Goal: Information Seeking & Learning: Learn about a topic

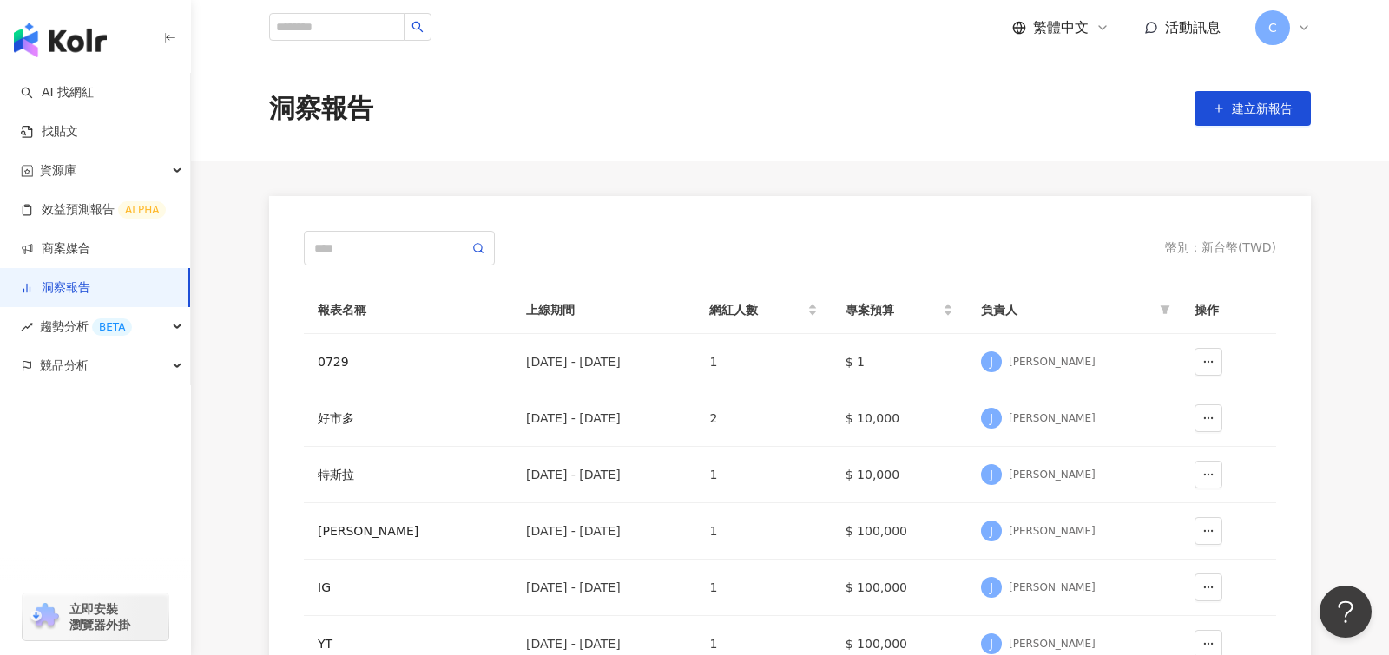
click at [1280, 41] on span "C" at bounding box center [1272, 27] width 35 height 35
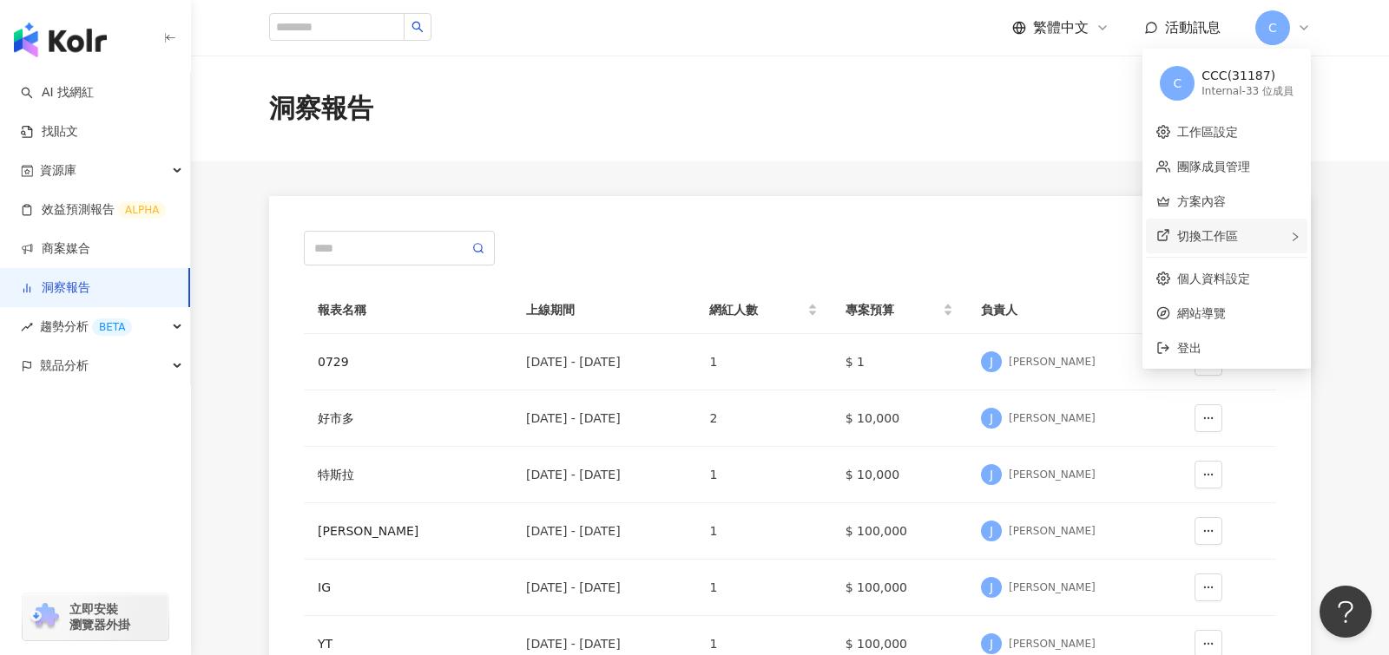
click at [1247, 243] on div "切換工作區" at bounding box center [1226, 236] width 161 height 35
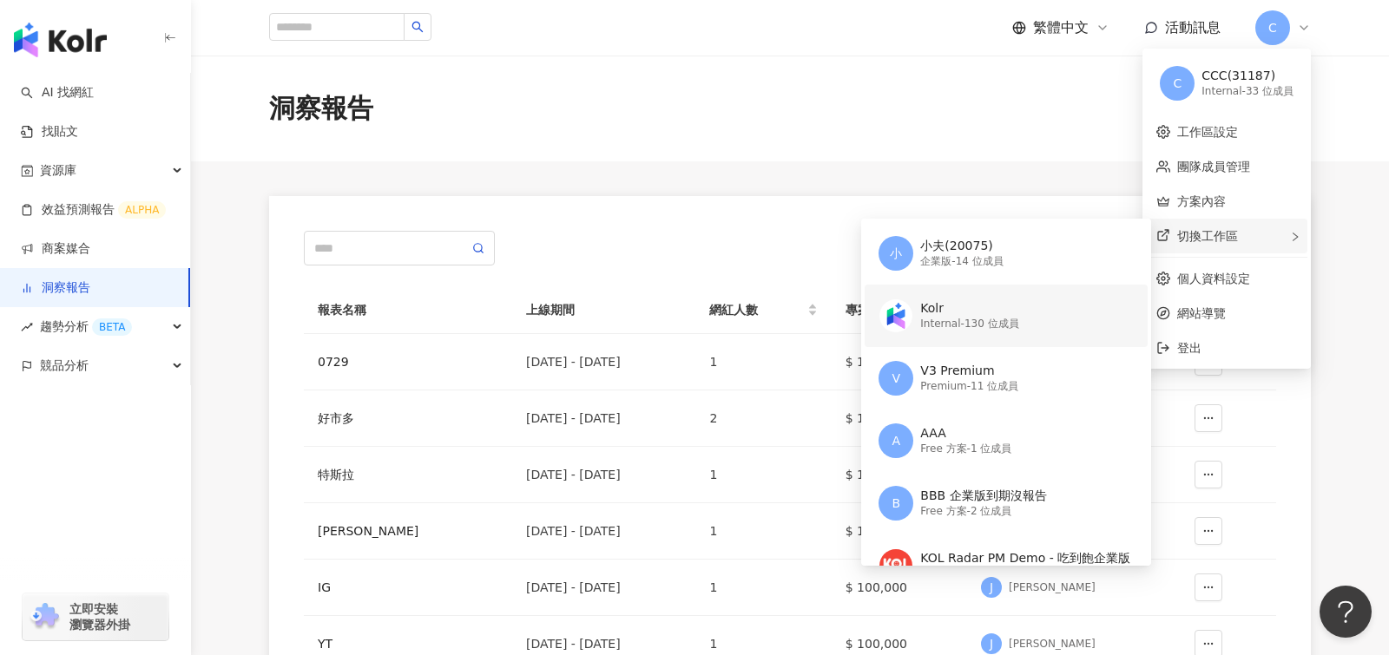
click at [1010, 313] on div "Kolr" at bounding box center [969, 308] width 98 height 17
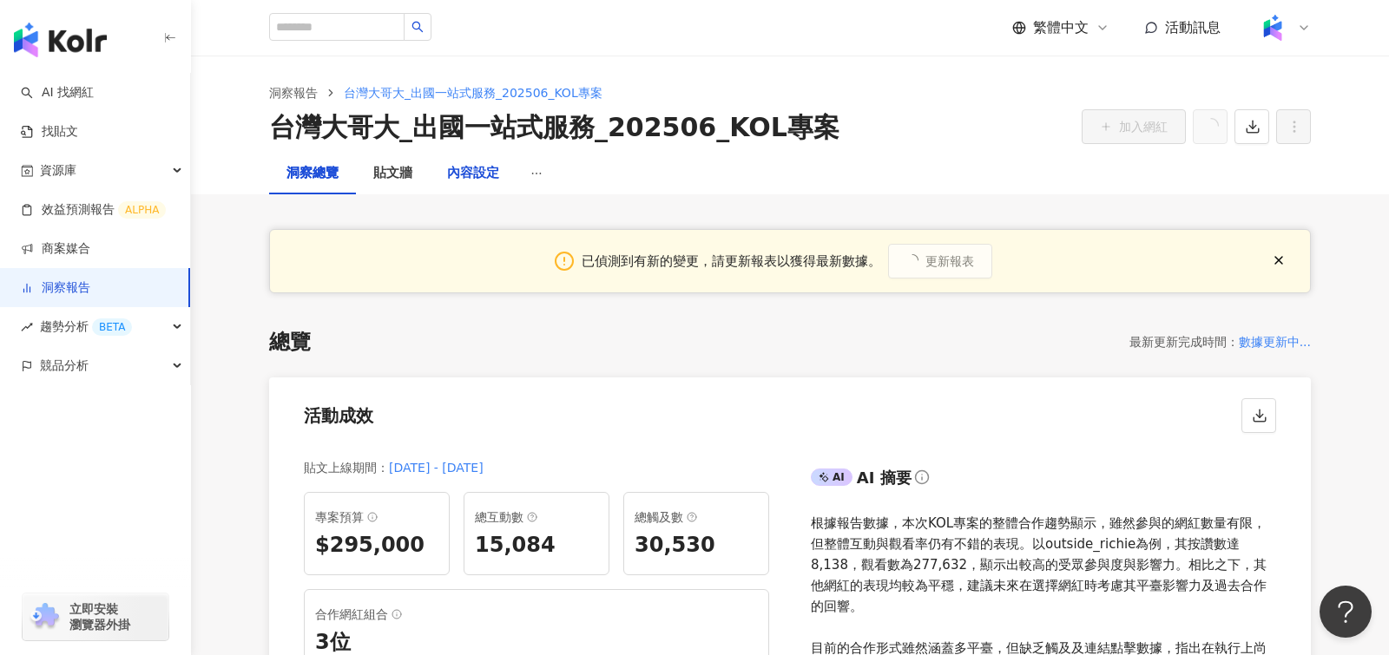
click at [468, 175] on div "內容設定" at bounding box center [473, 173] width 52 height 21
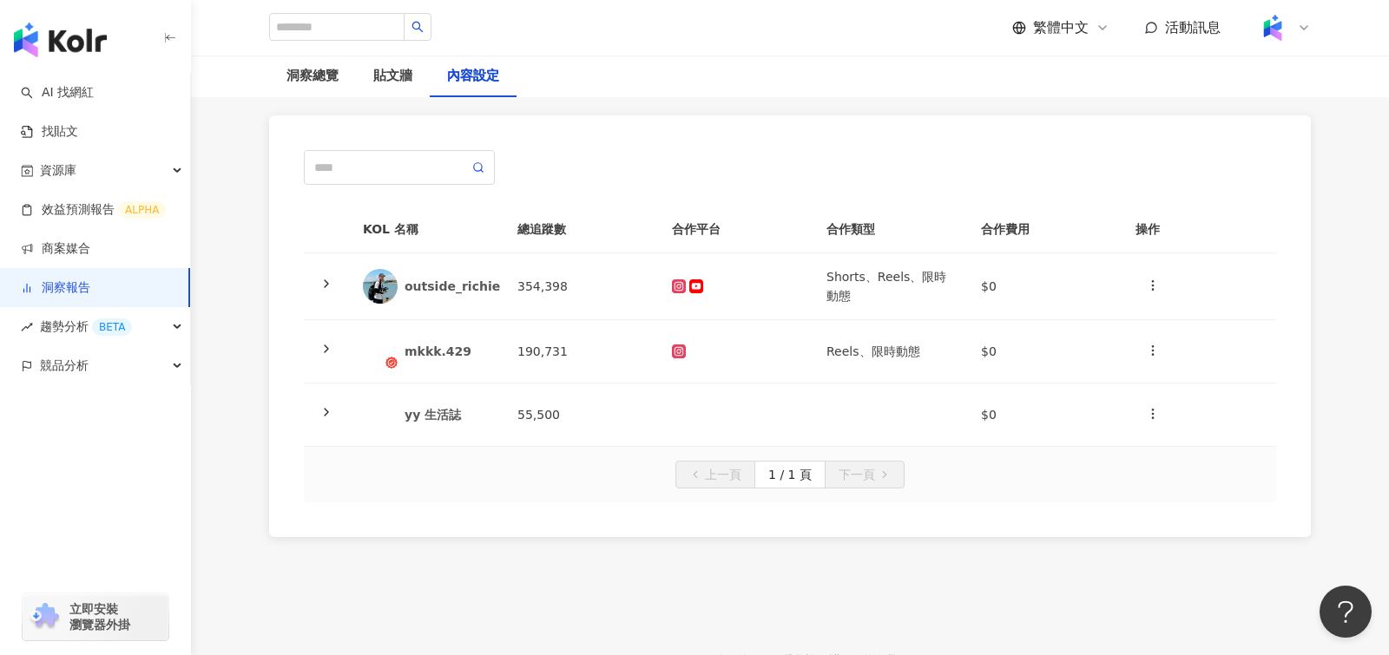
scroll to position [214, 0]
click at [328, 407] on icon at bounding box center [326, 411] width 14 height 14
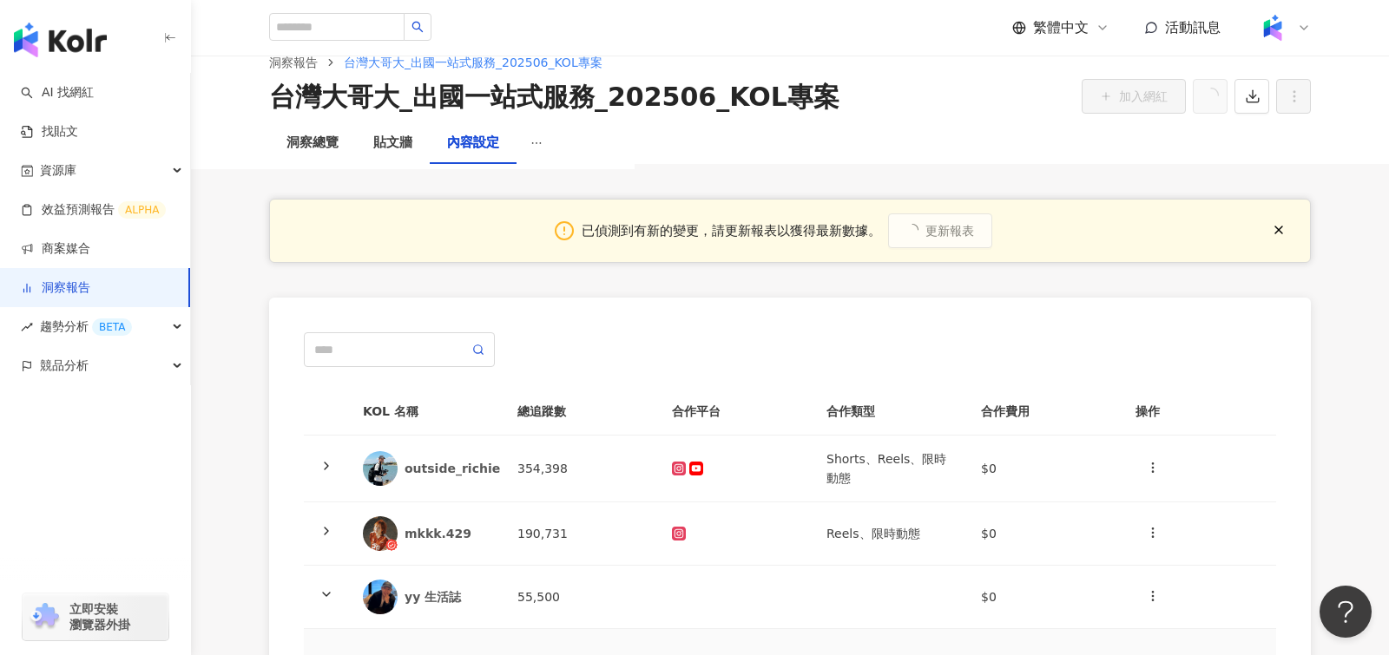
scroll to position [0, 0]
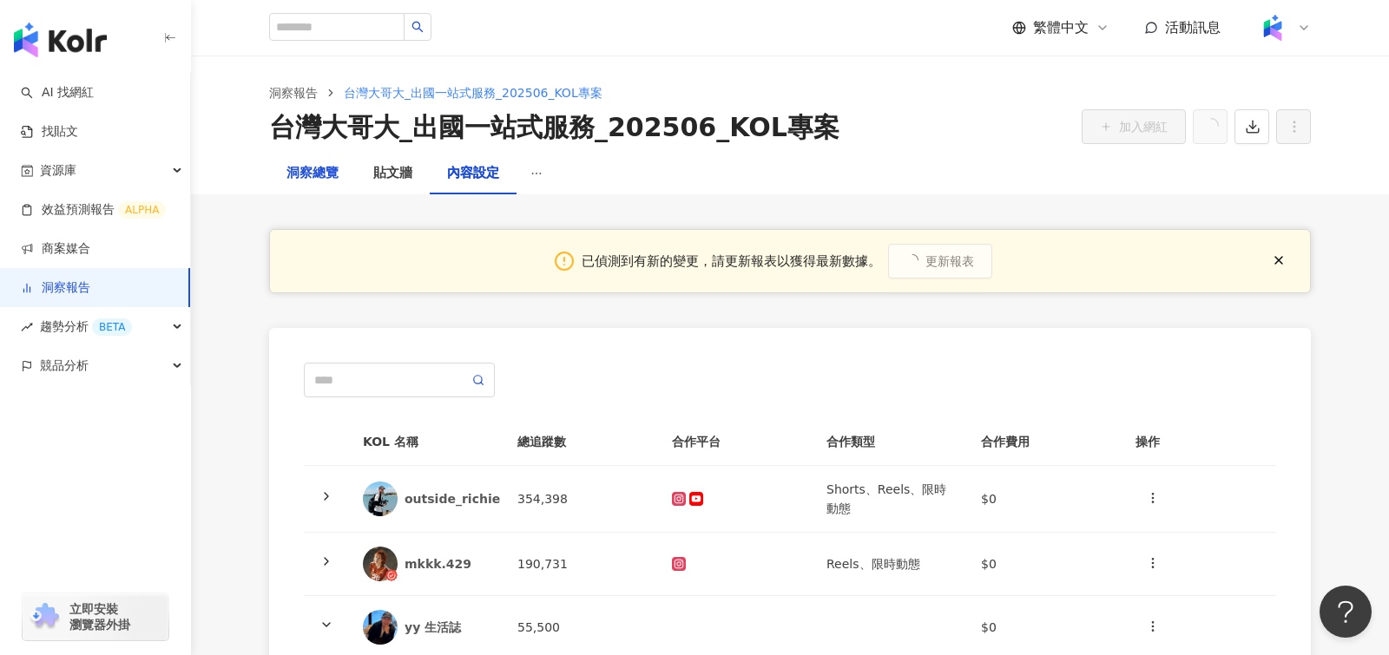
click at [319, 173] on div "洞察總覽" at bounding box center [312, 173] width 52 height 21
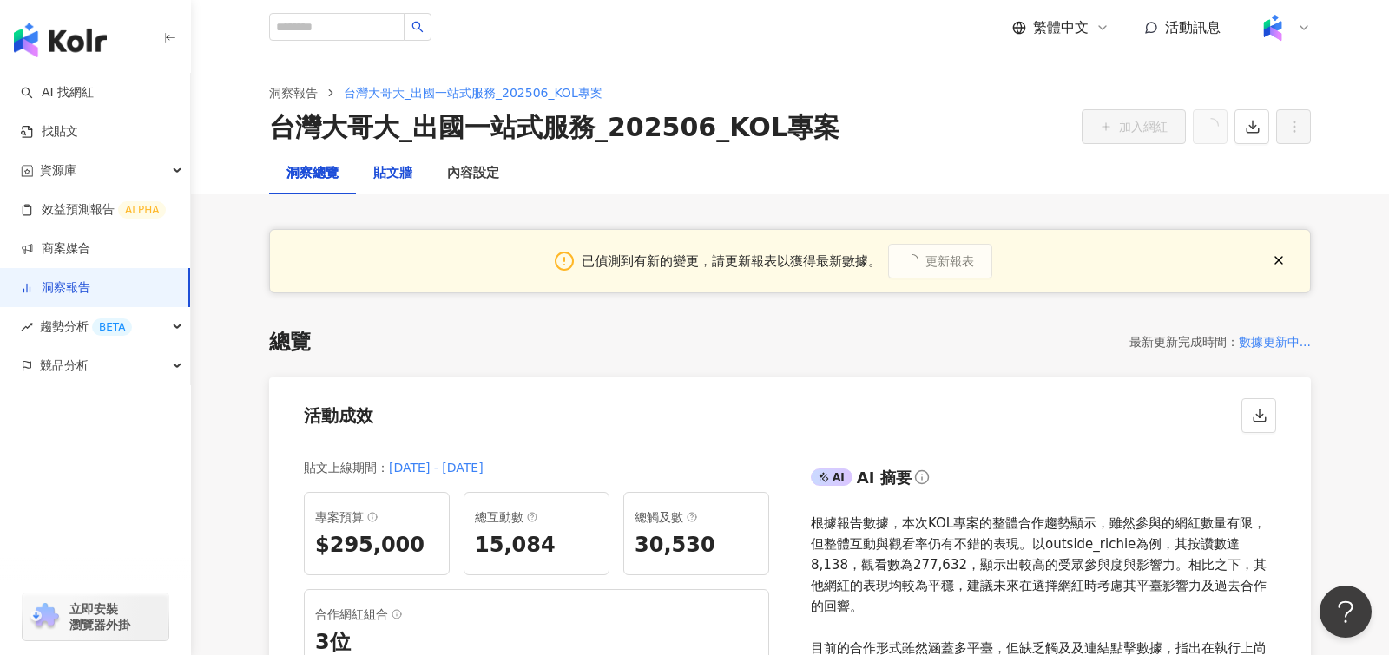
click at [404, 173] on div "貼文牆" at bounding box center [392, 173] width 39 height 21
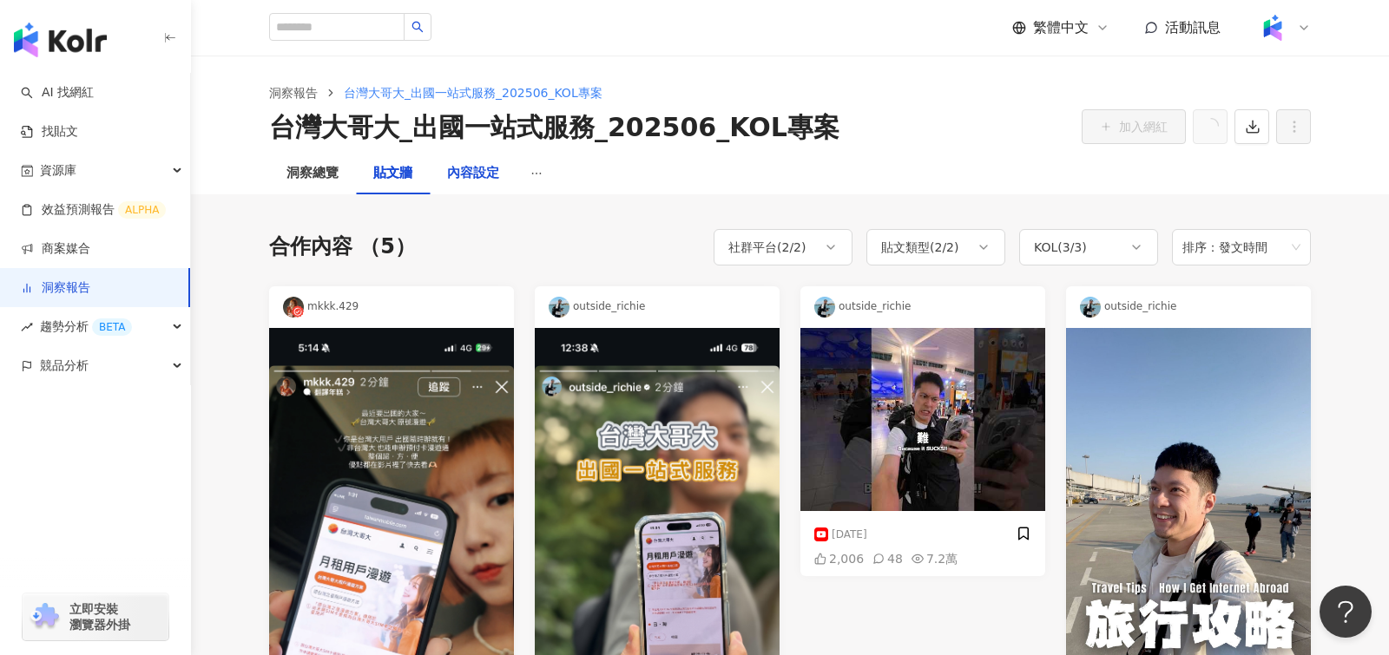
click at [480, 176] on div "內容設定" at bounding box center [473, 173] width 52 height 21
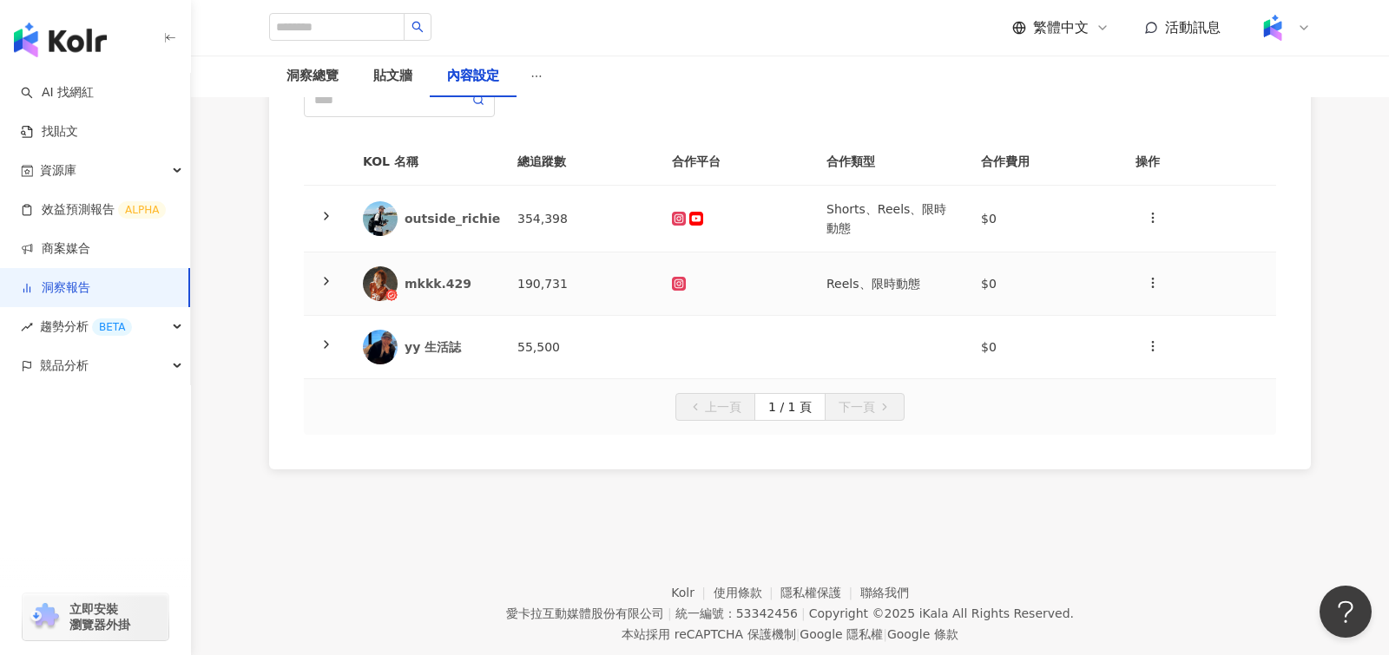
scroll to position [250, 0]
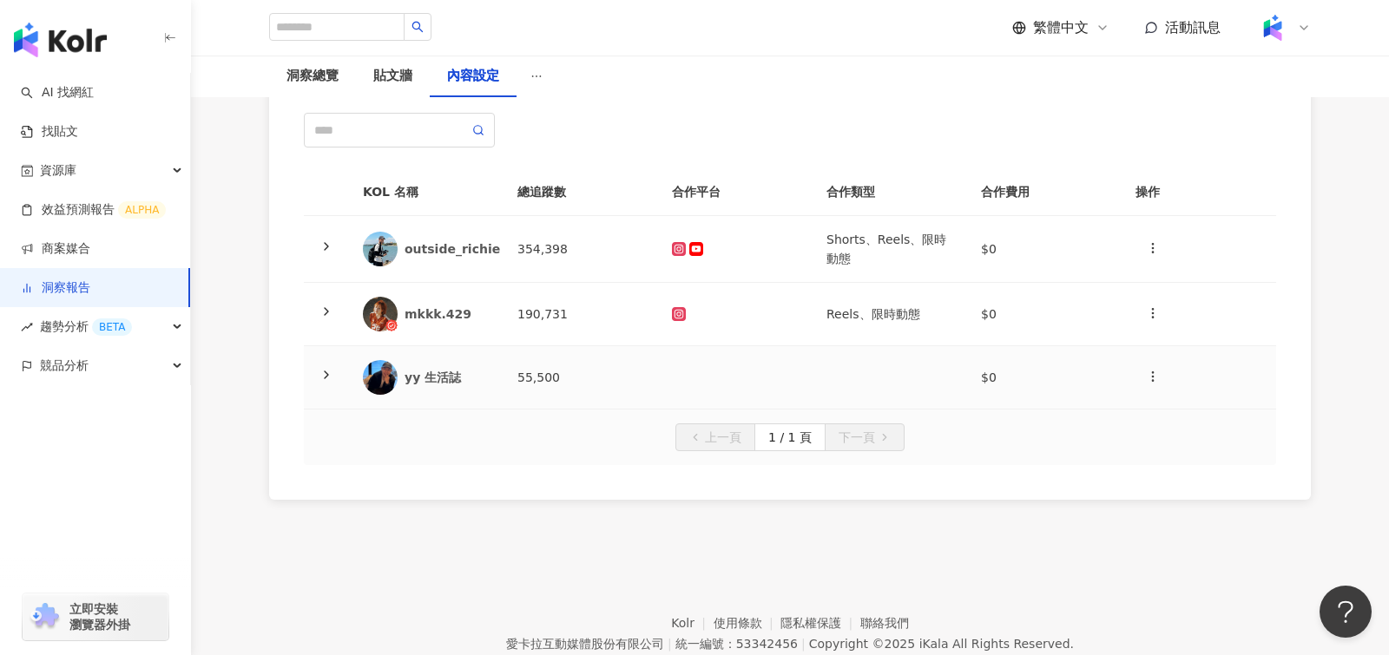
click at [332, 378] on icon at bounding box center [326, 375] width 14 height 14
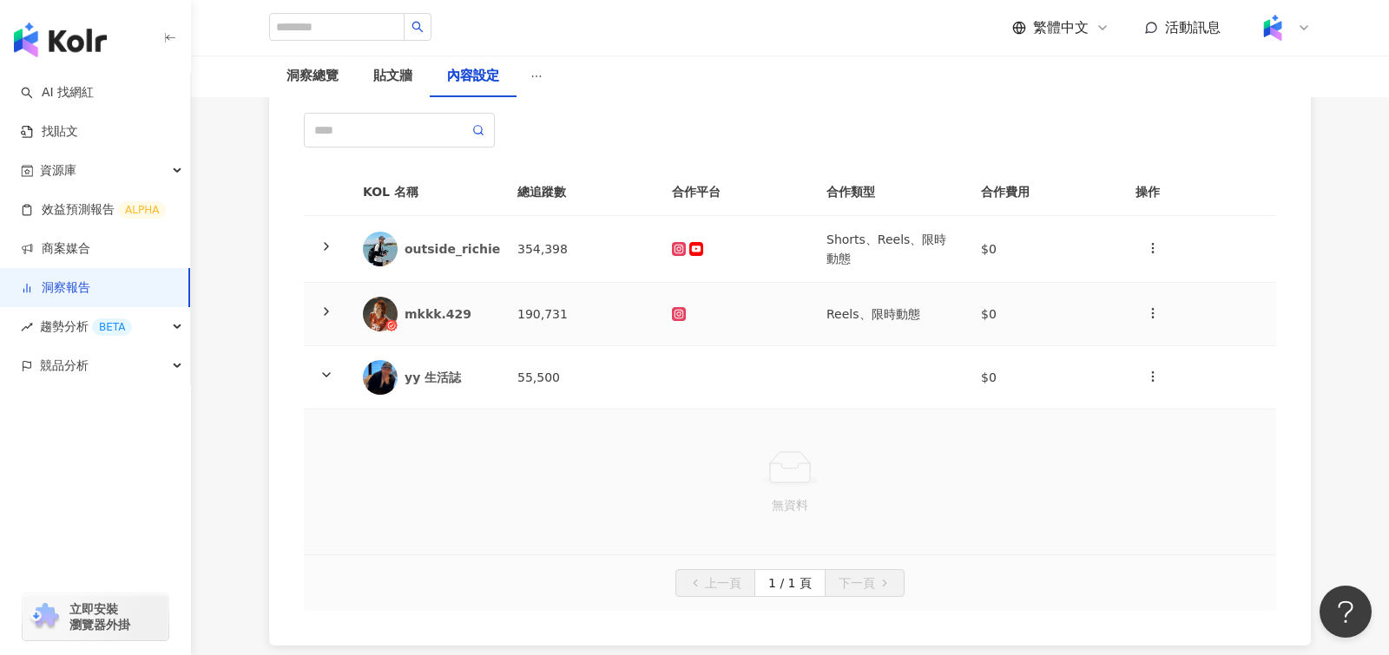
click at [323, 306] on icon at bounding box center [326, 312] width 14 height 14
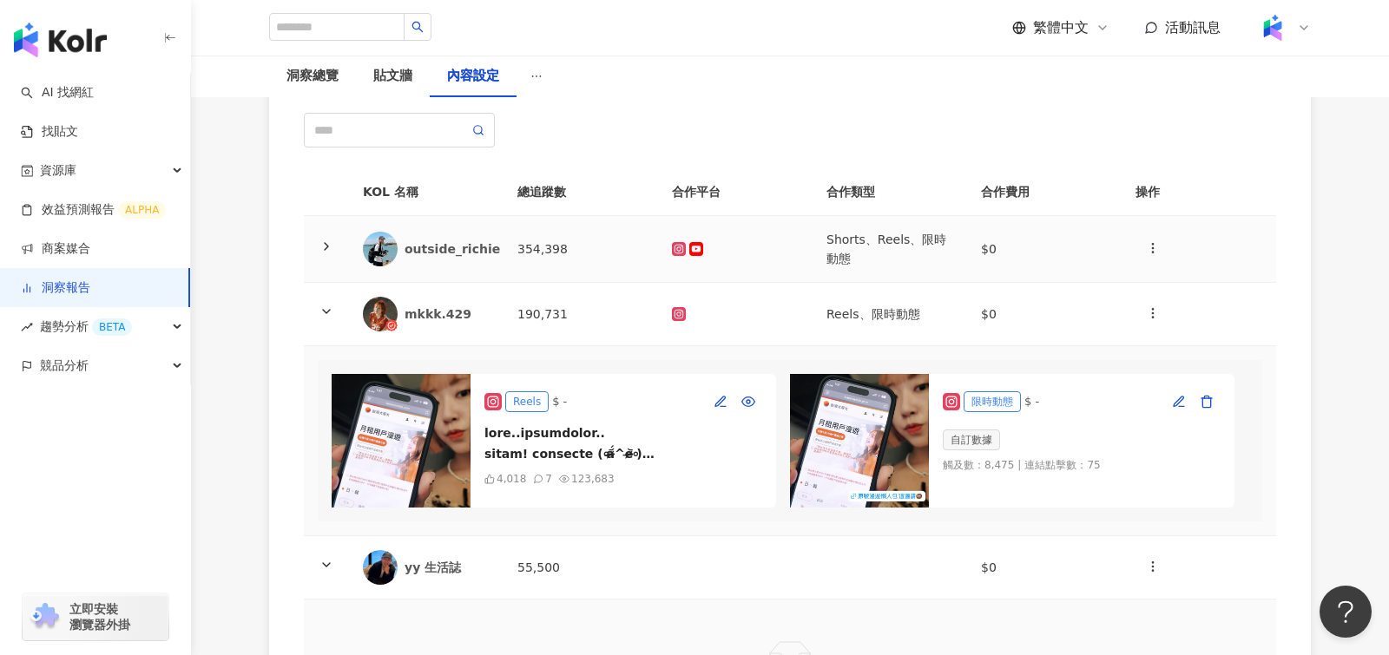
click at [331, 244] on icon at bounding box center [326, 247] width 14 height 14
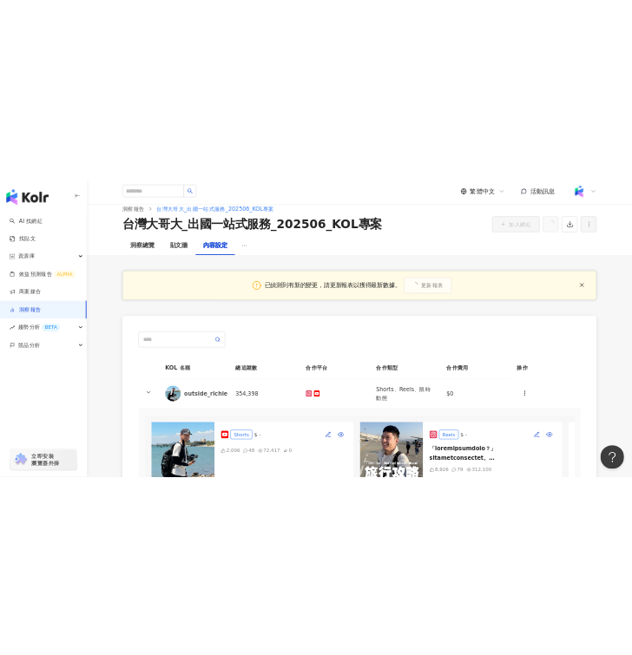
scroll to position [0, 0]
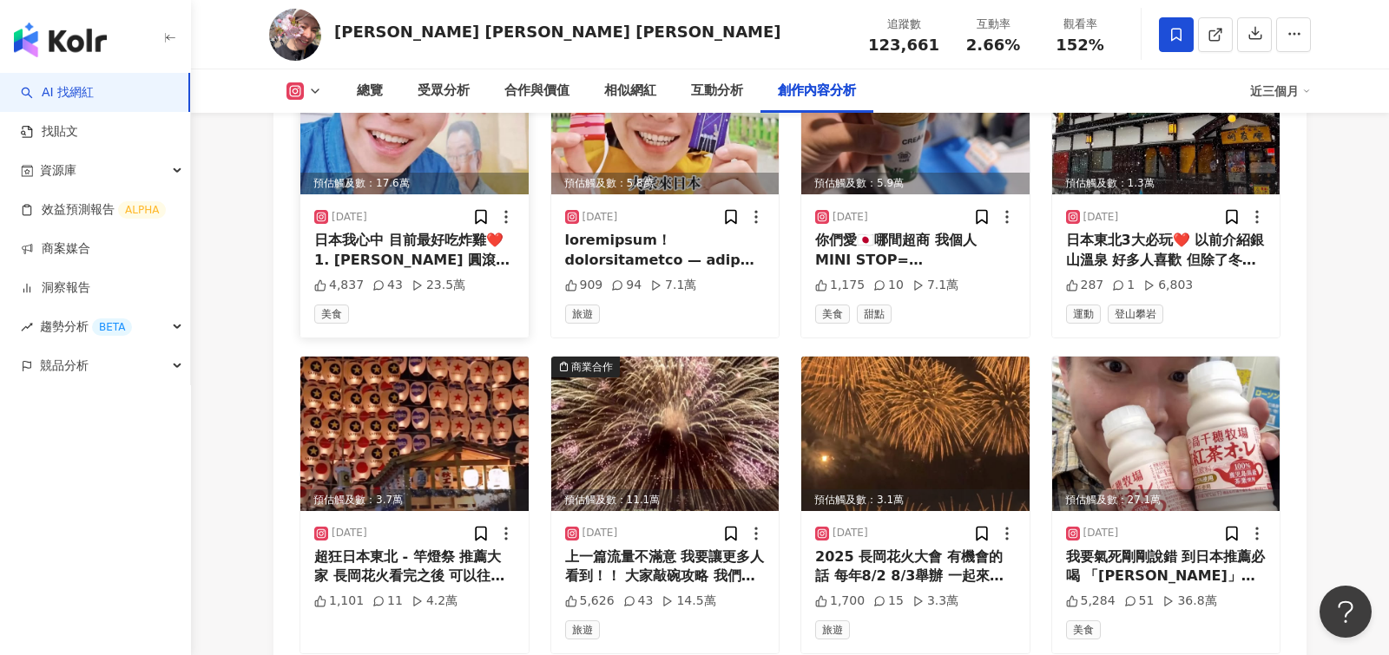
scroll to position [6113, 0]
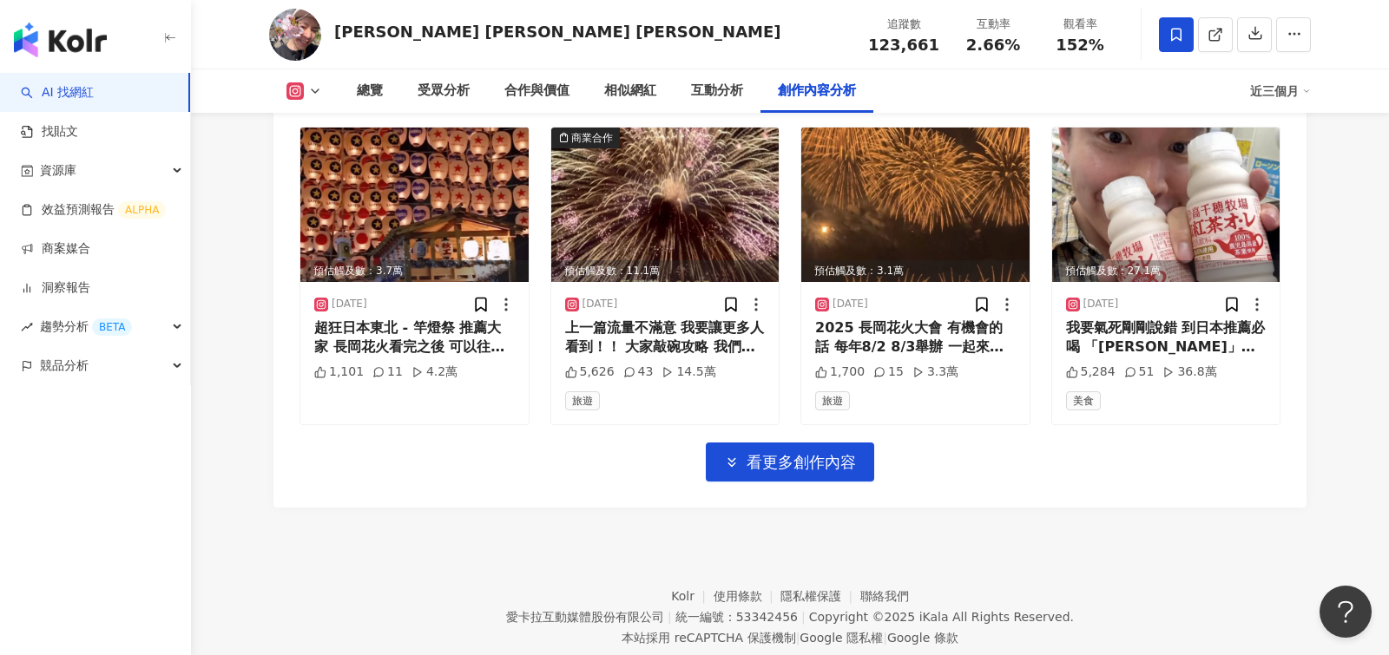
click at [747, 453] on span "看更多創作內容" at bounding box center [801, 462] width 109 height 19
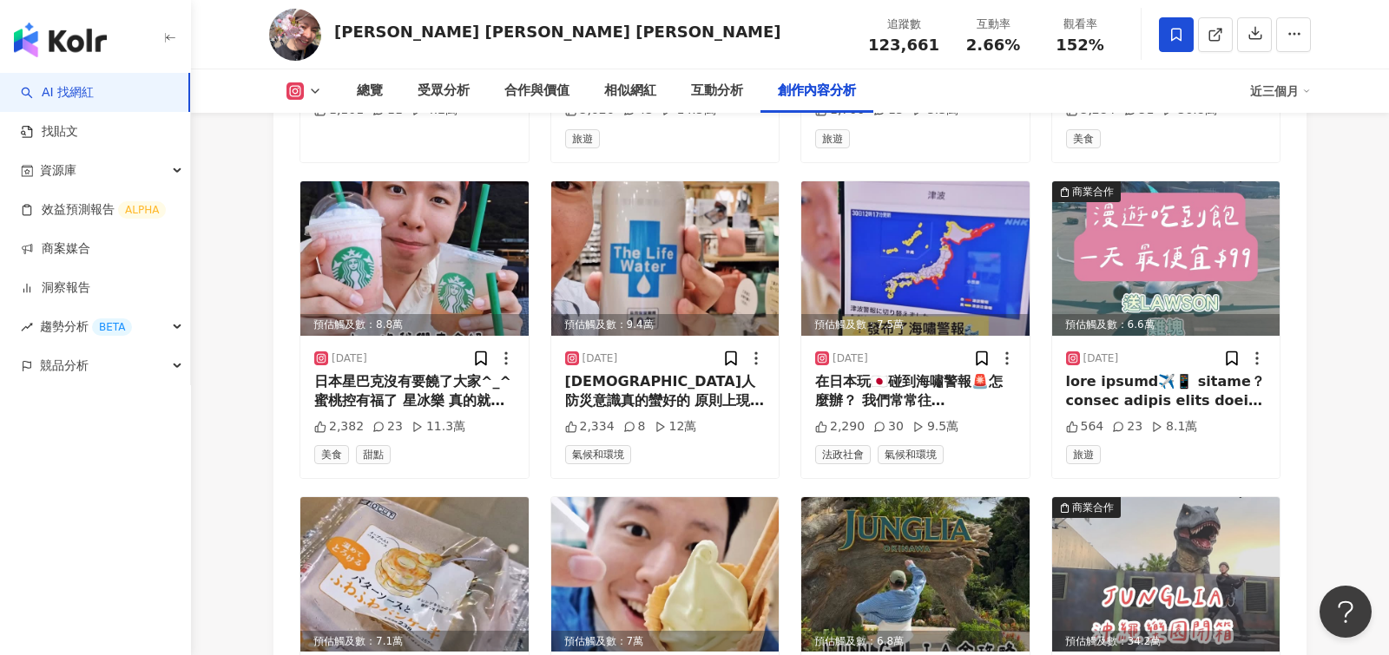
scroll to position [6373, 0]
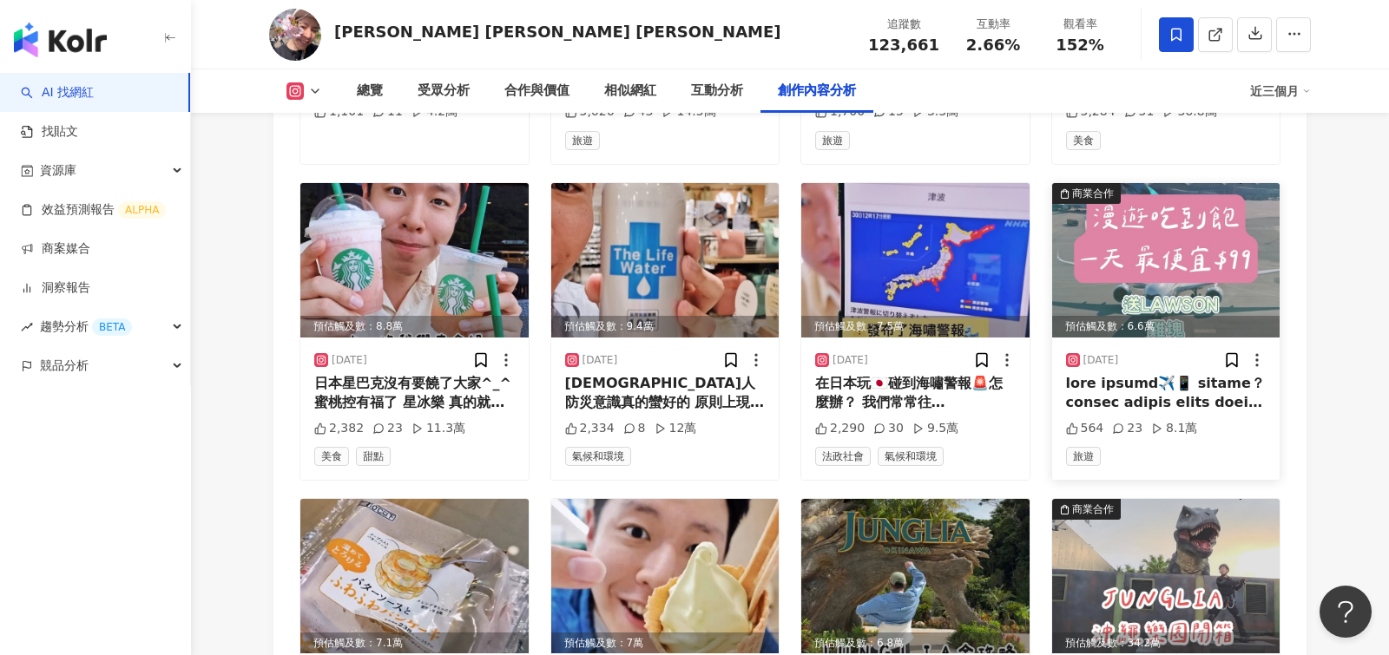
click at [1155, 374] on div at bounding box center [1166, 393] width 201 height 39
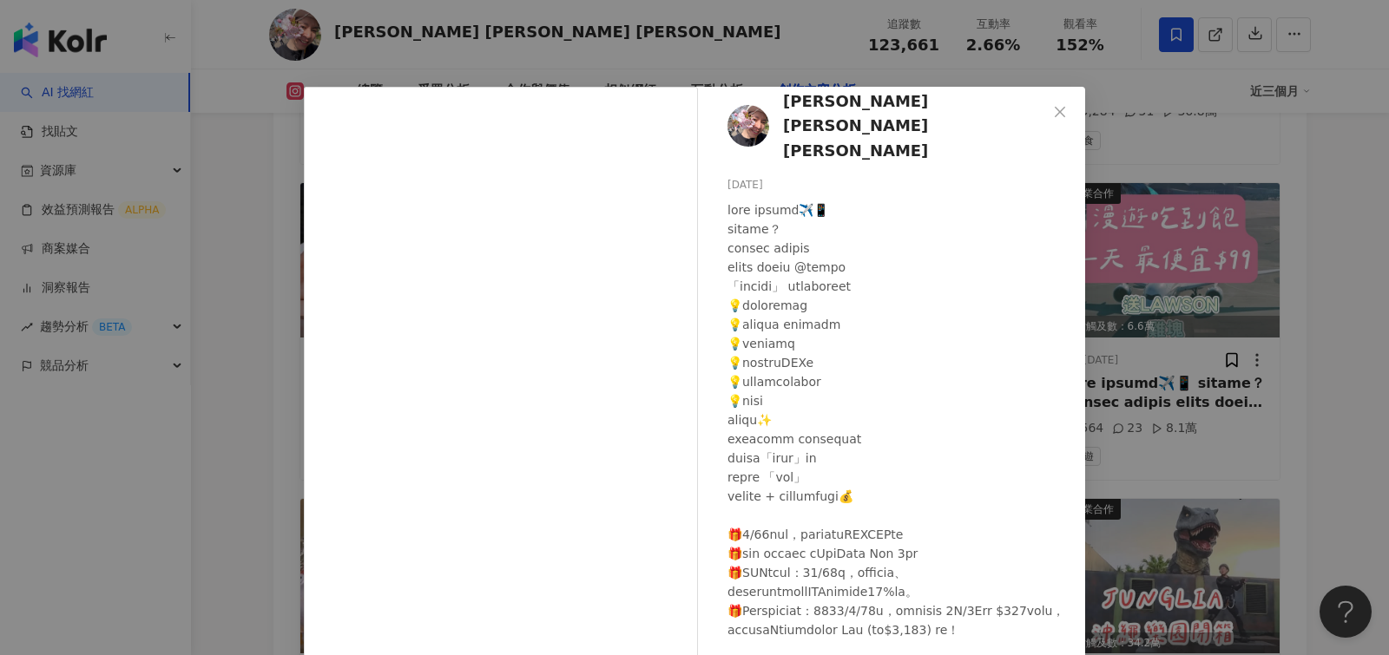
scroll to position [123, 0]
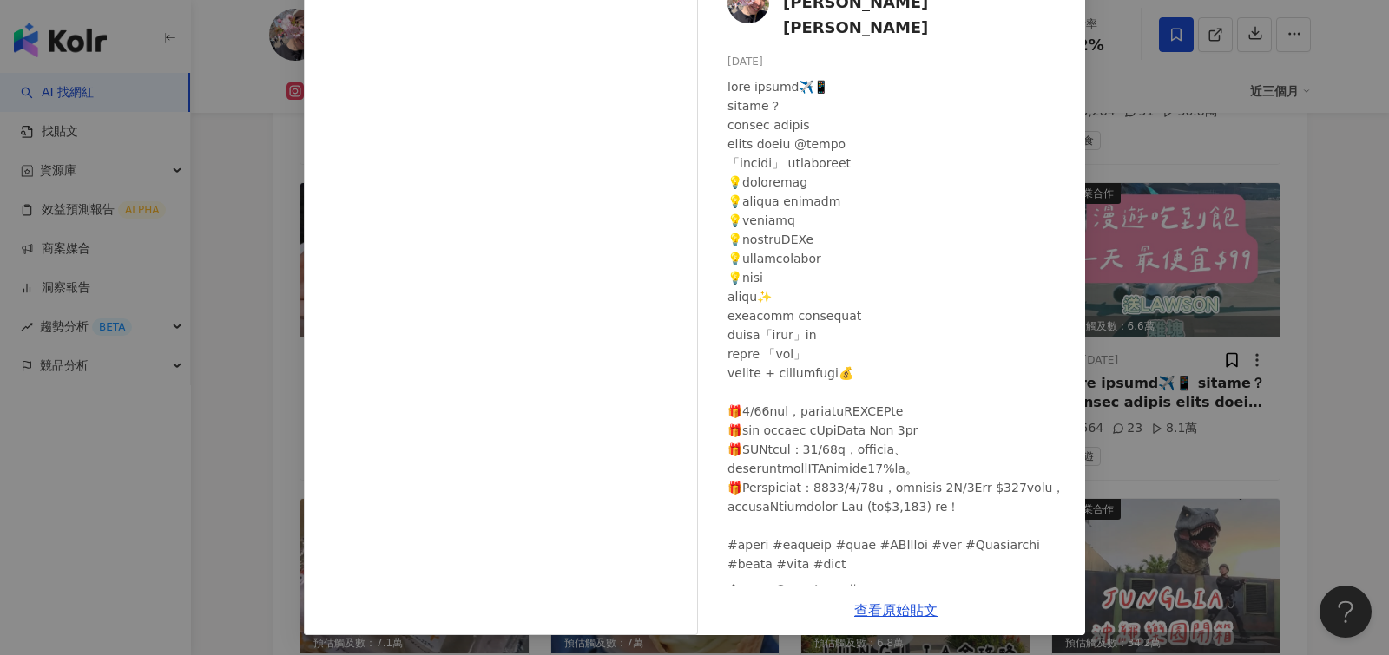
click at [1364, 349] on div "YVES 林旼叡 임민예 2025/7/29 564 23 8.1萬 查看原始貼文" at bounding box center [694, 327] width 1389 height 655
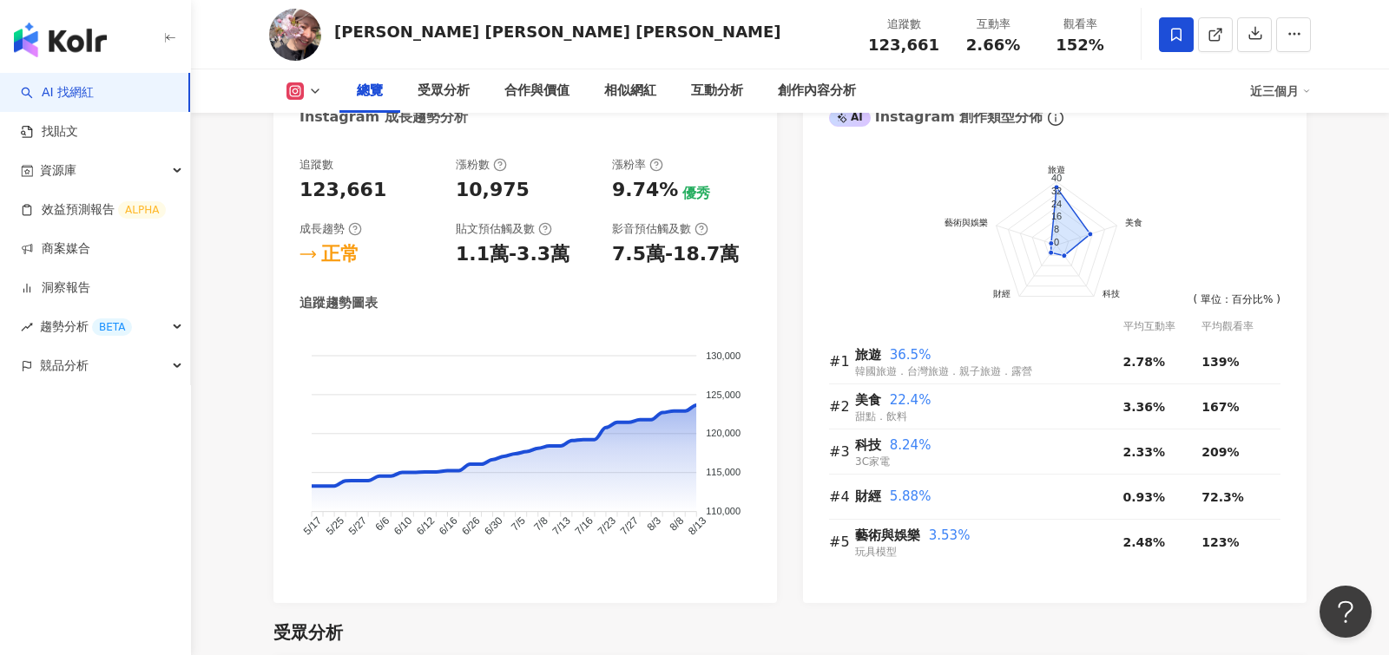
scroll to position [0, 0]
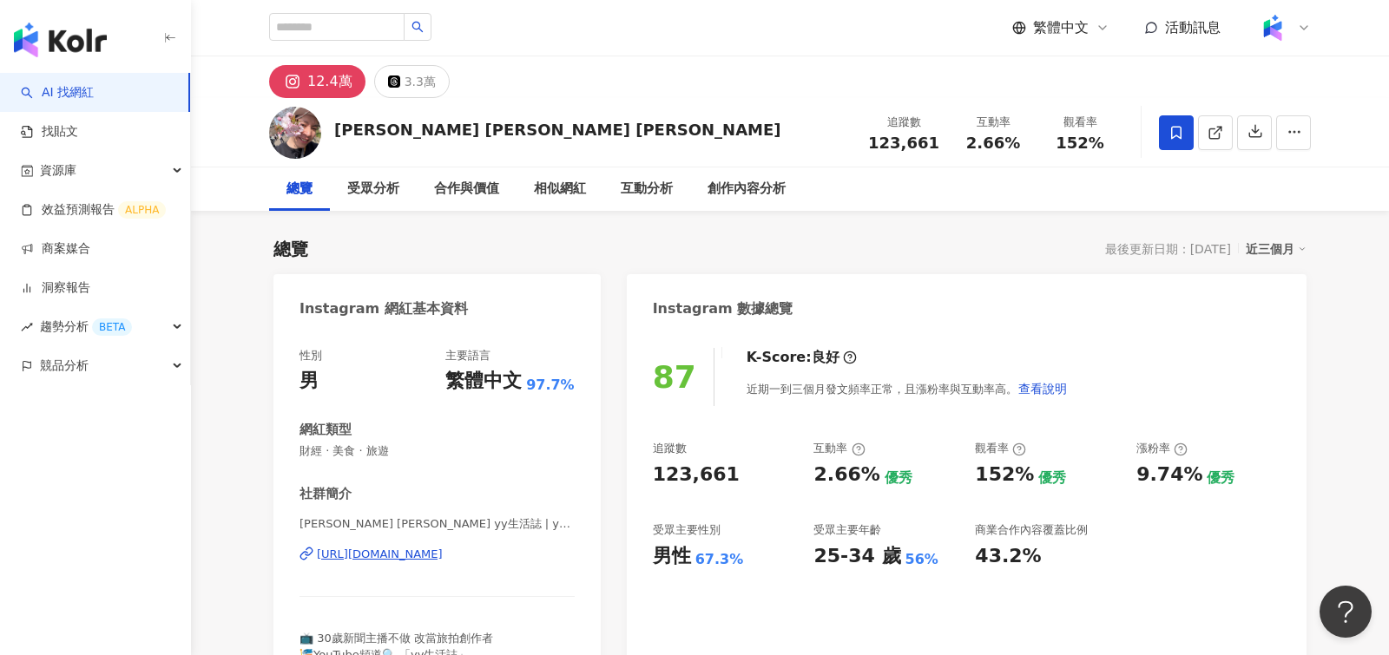
click at [443, 555] on div "https://www.instagram.com/yyvesl/" at bounding box center [380, 555] width 126 height 16
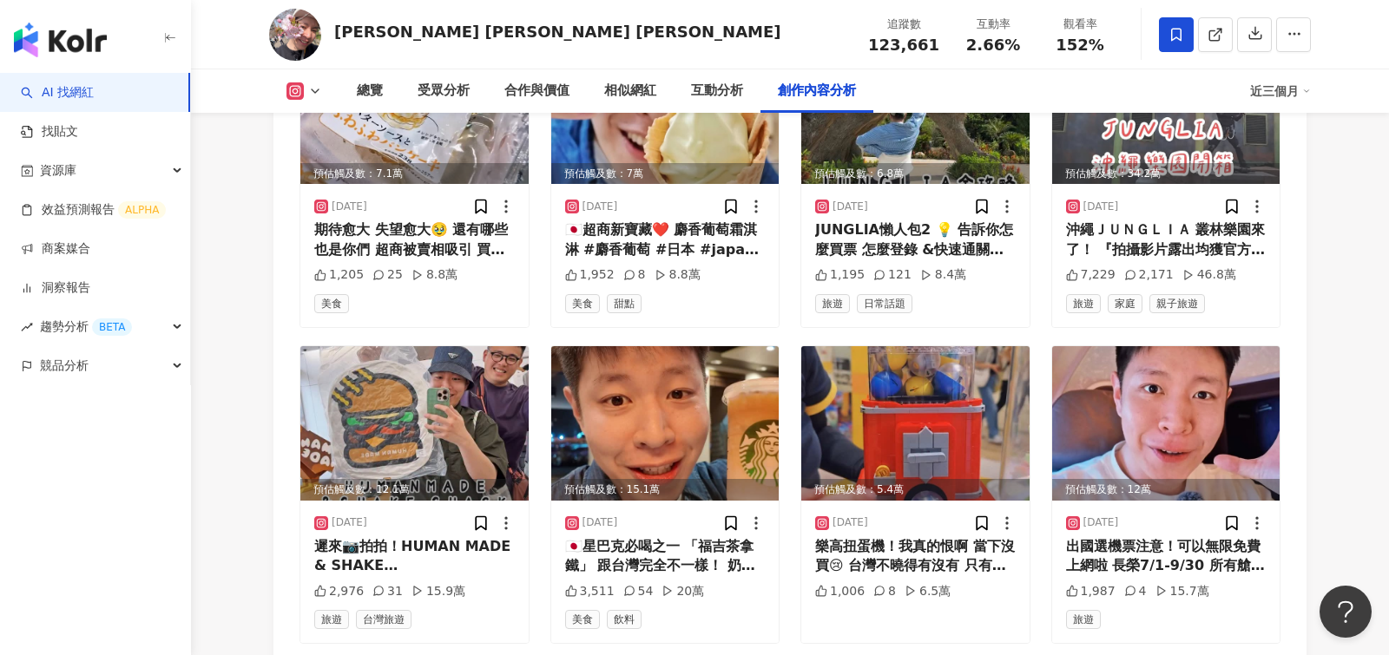
scroll to position [6863, 0]
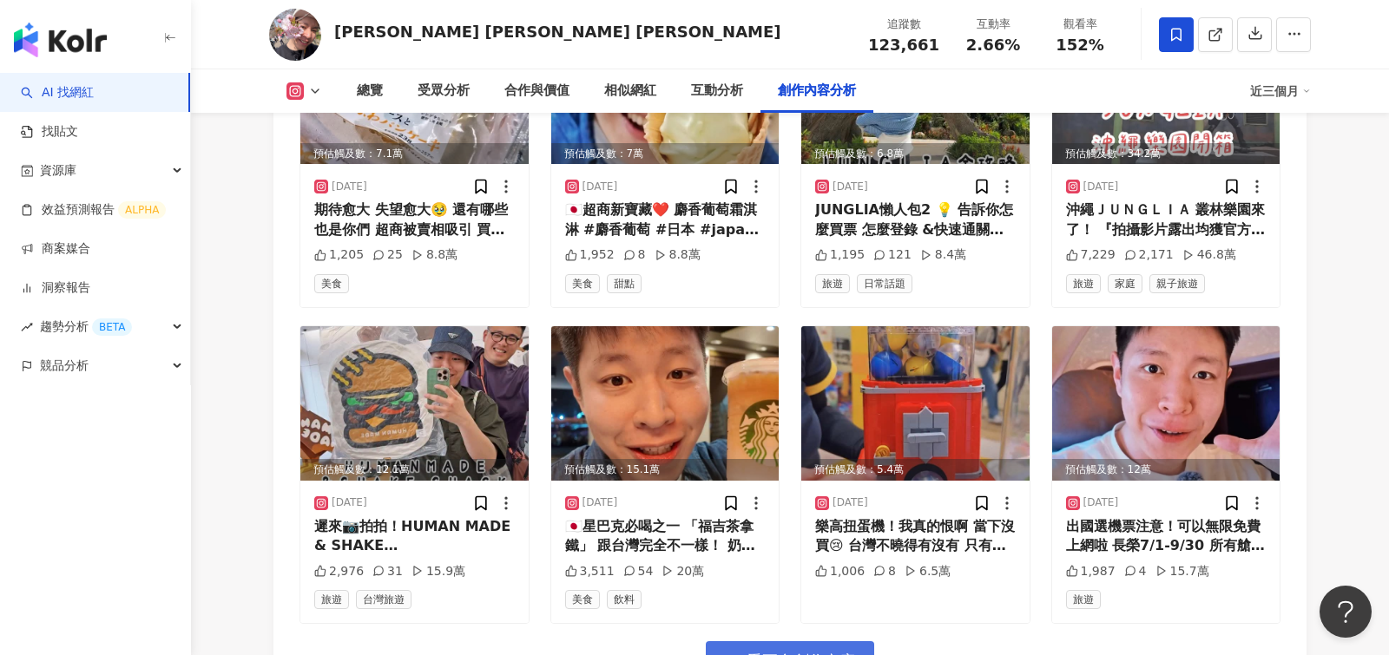
click at [810, 652] on span "看更多創作內容" at bounding box center [801, 661] width 109 height 19
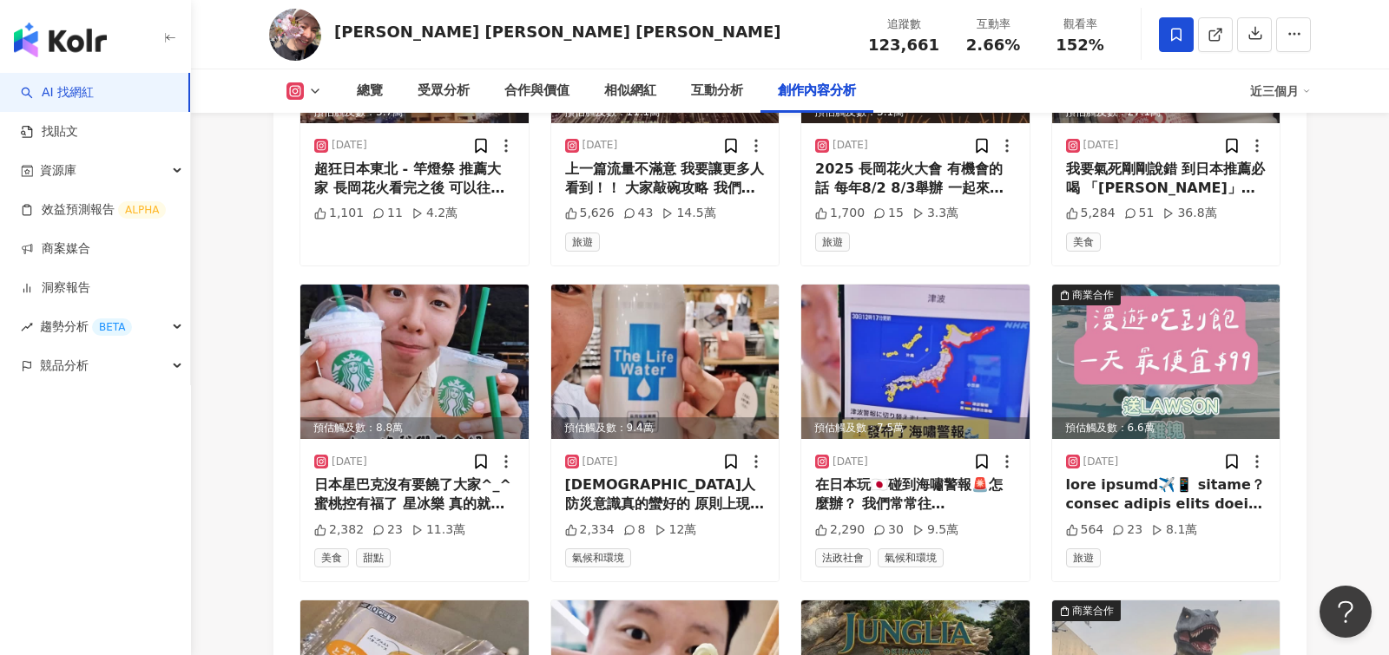
scroll to position [6260, 0]
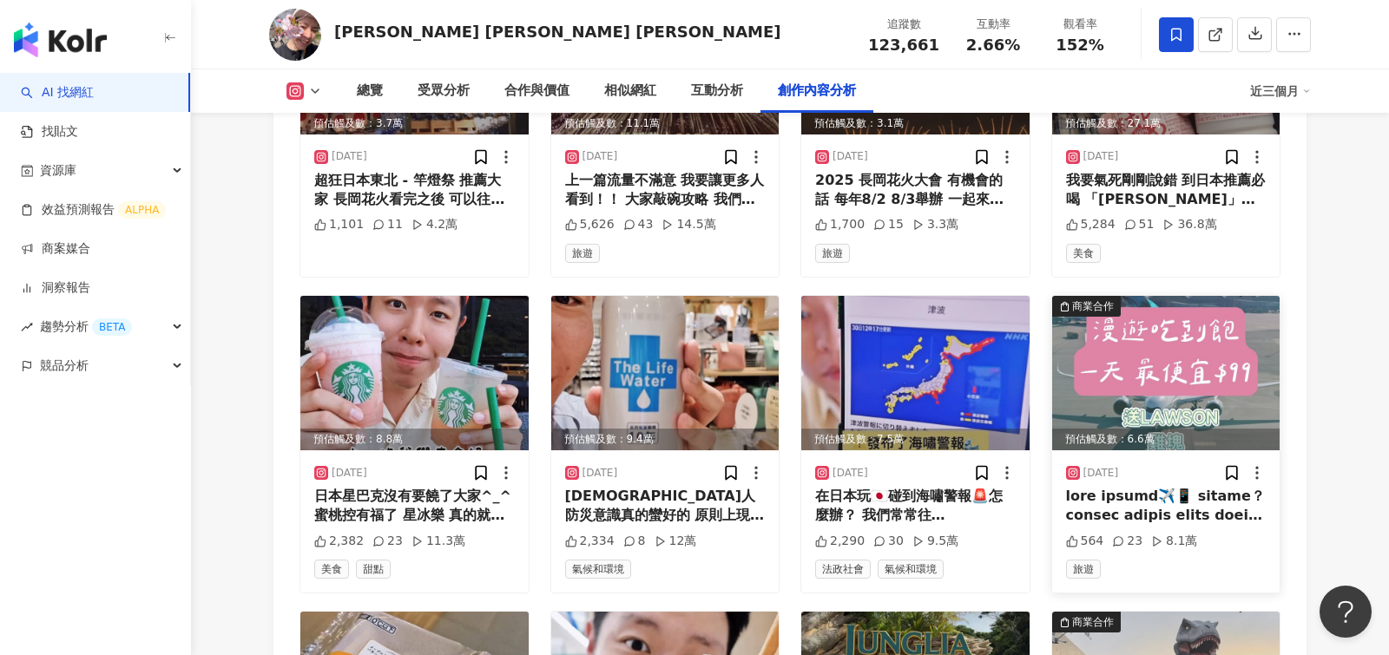
click at [1149, 487] on div at bounding box center [1166, 506] width 201 height 39
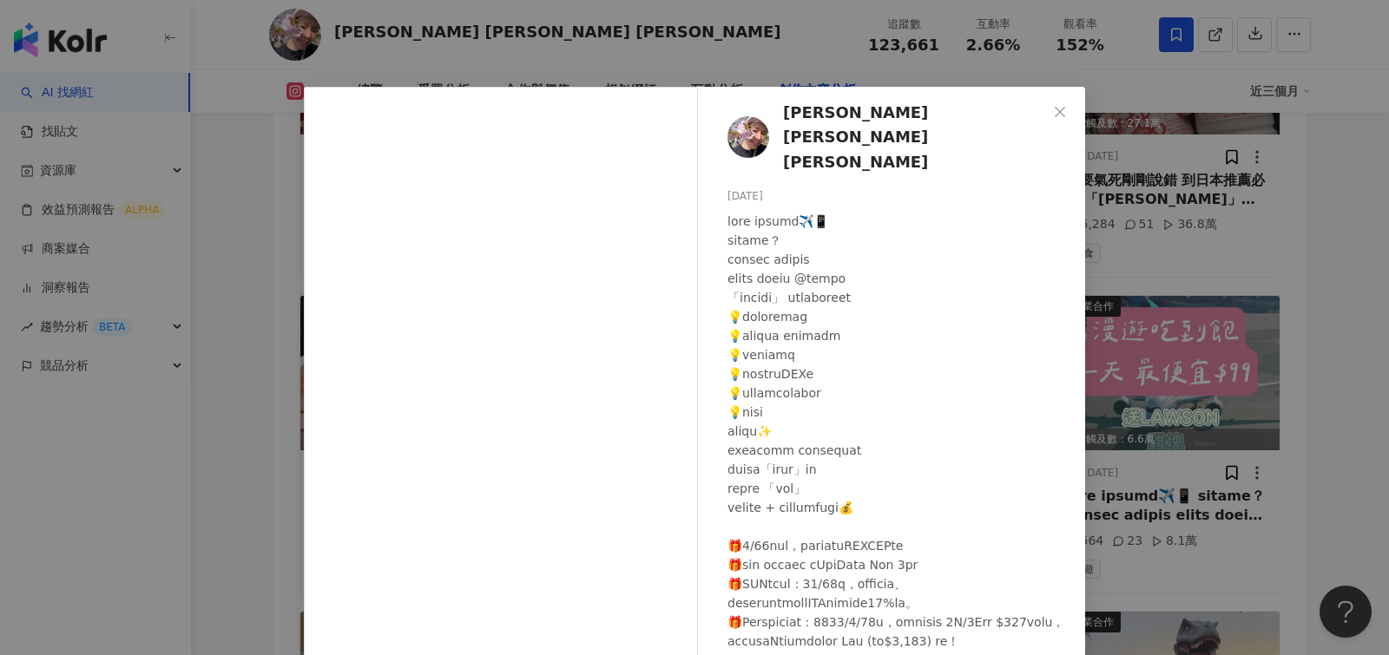
click at [1339, 276] on div "YVES 林旼叡 임민예 2025/7/29 564 23 8.1萬 查看原始貼文" at bounding box center [694, 327] width 1389 height 655
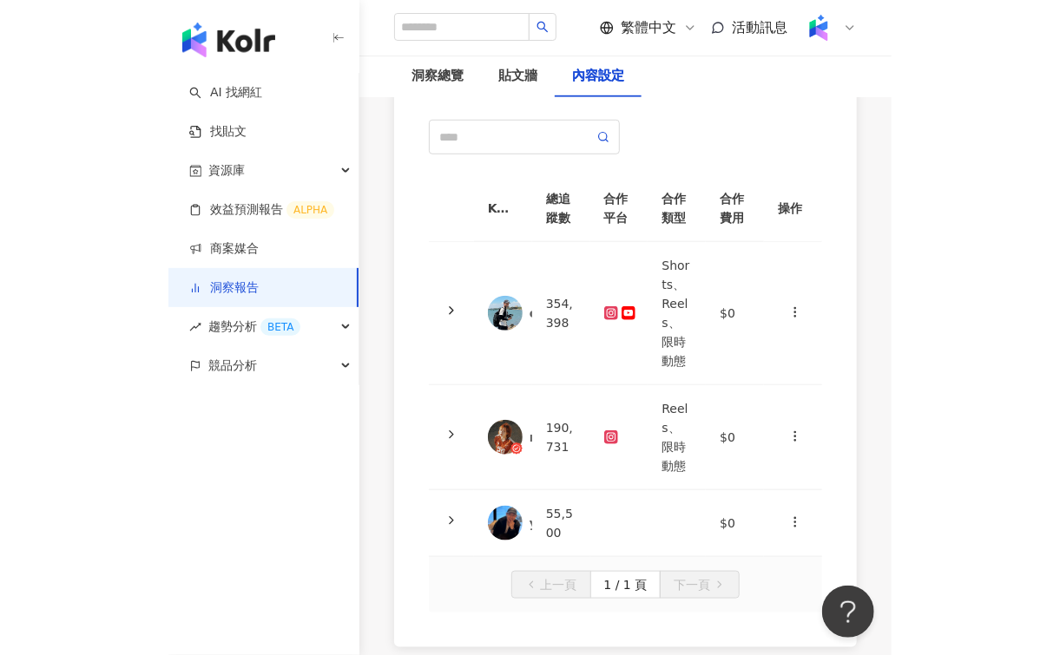
scroll to position [247, 0]
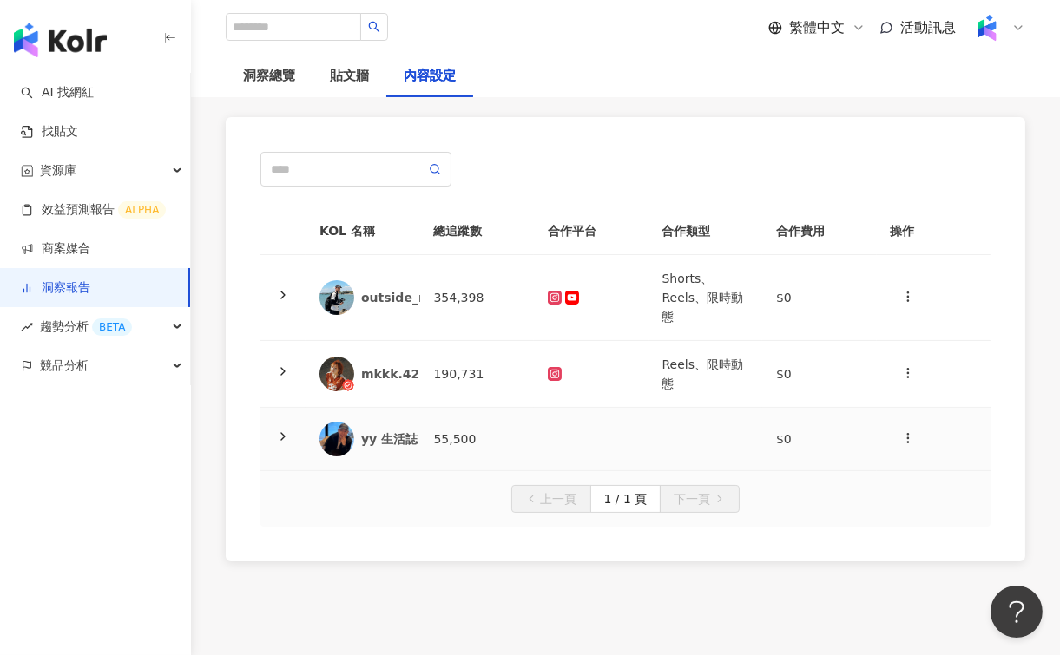
click at [290, 430] on div at bounding box center [282, 439] width 17 height 19
click at [286, 365] on icon at bounding box center [283, 372] width 14 height 14
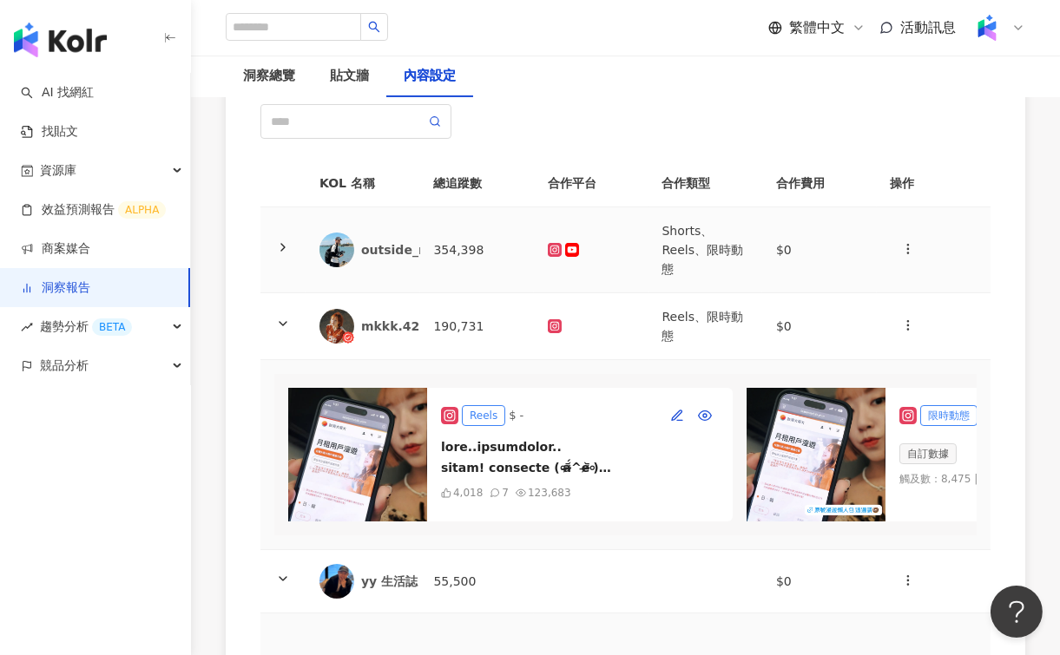
scroll to position [297, 0]
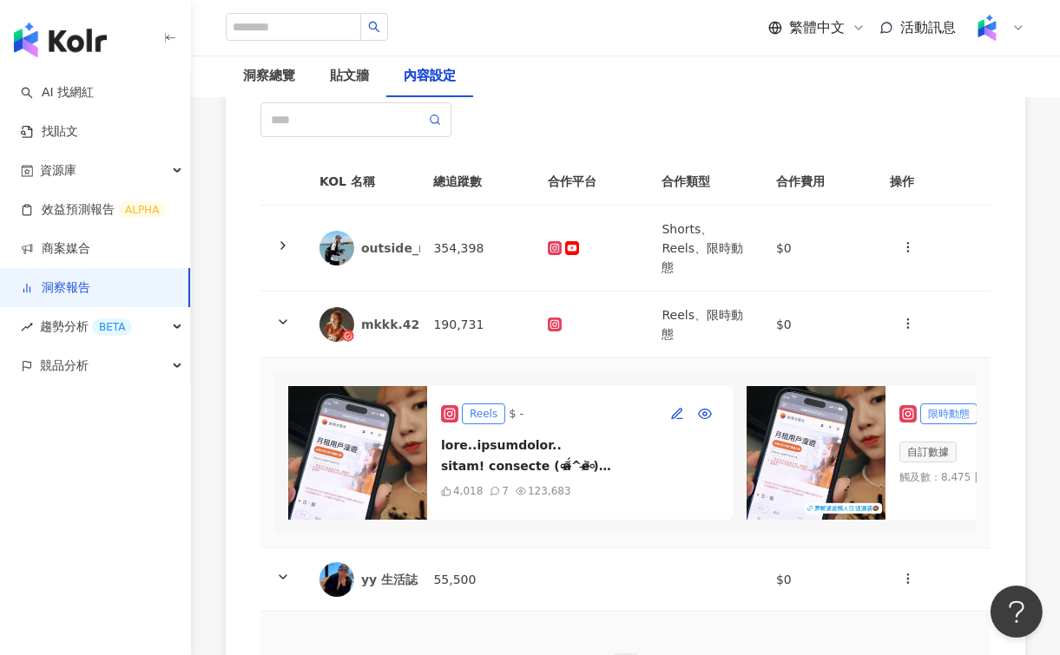
click at [548, 435] on div at bounding box center [580, 456] width 278 height 42
click at [503, 435] on div at bounding box center [580, 456] width 278 height 42
click at [377, 414] on img at bounding box center [357, 453] width 139 height 134
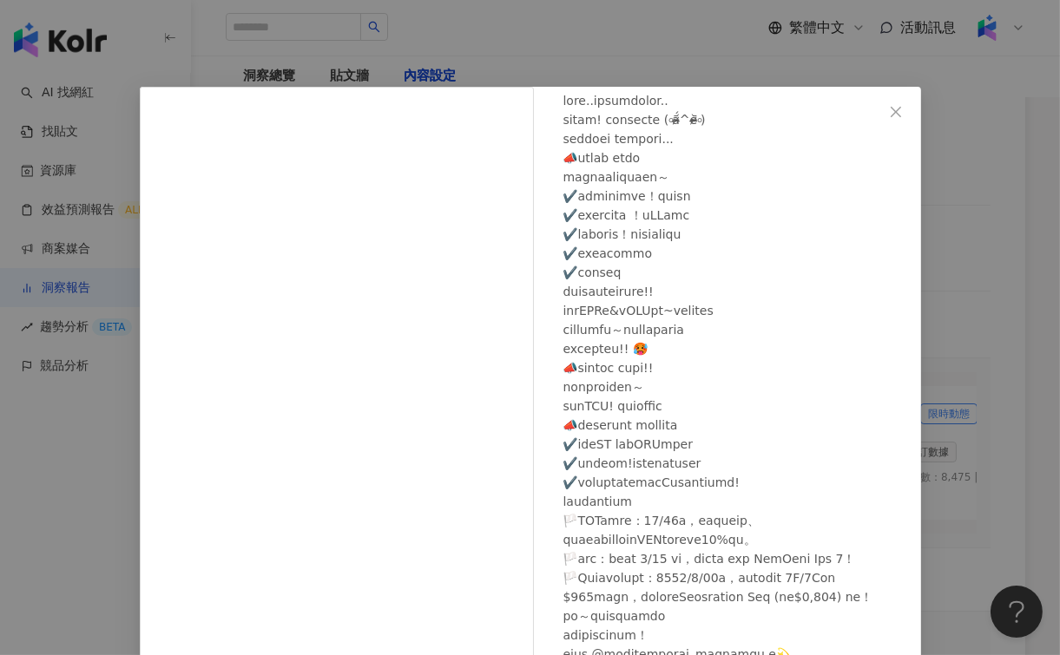
scroll to position [123, 0]
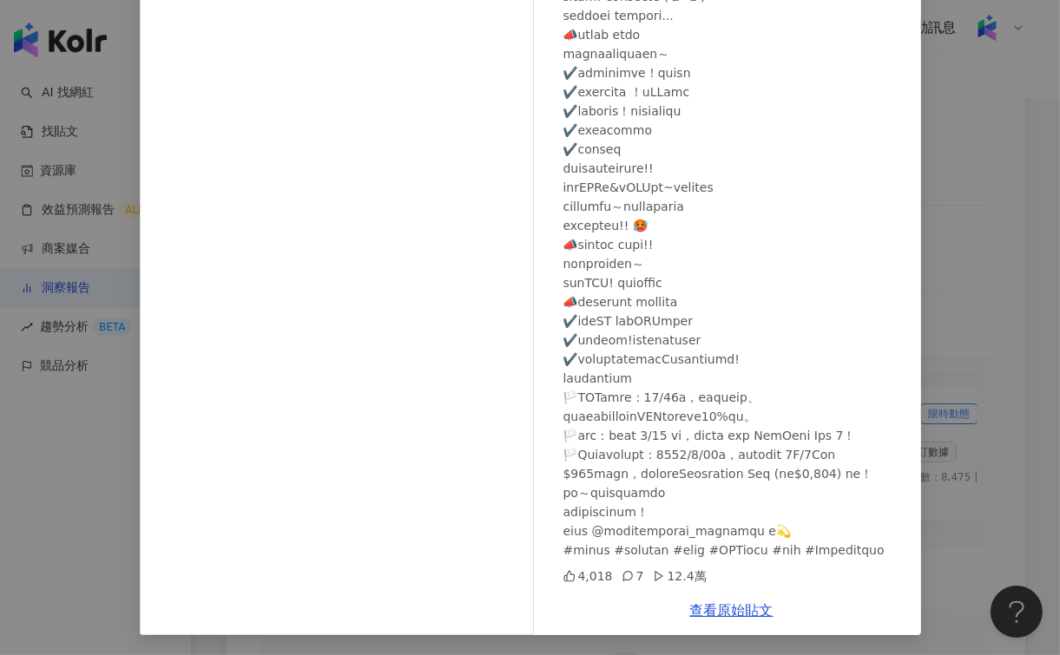
click at [631, 259] on div "mkkk.429 [DATE] 4,018 7 12.4萬 查看原始貼文" at bounding box center [530, 327] width 1060 height 655
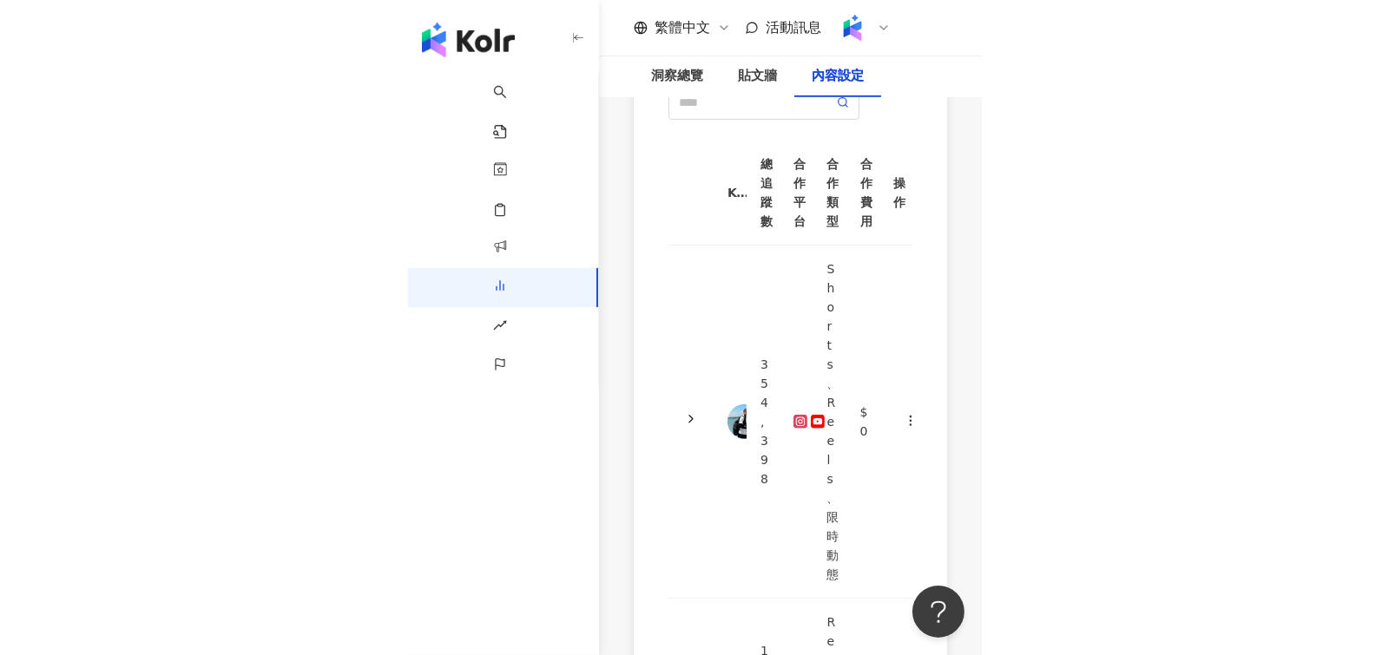
scroll to position [318, 0]
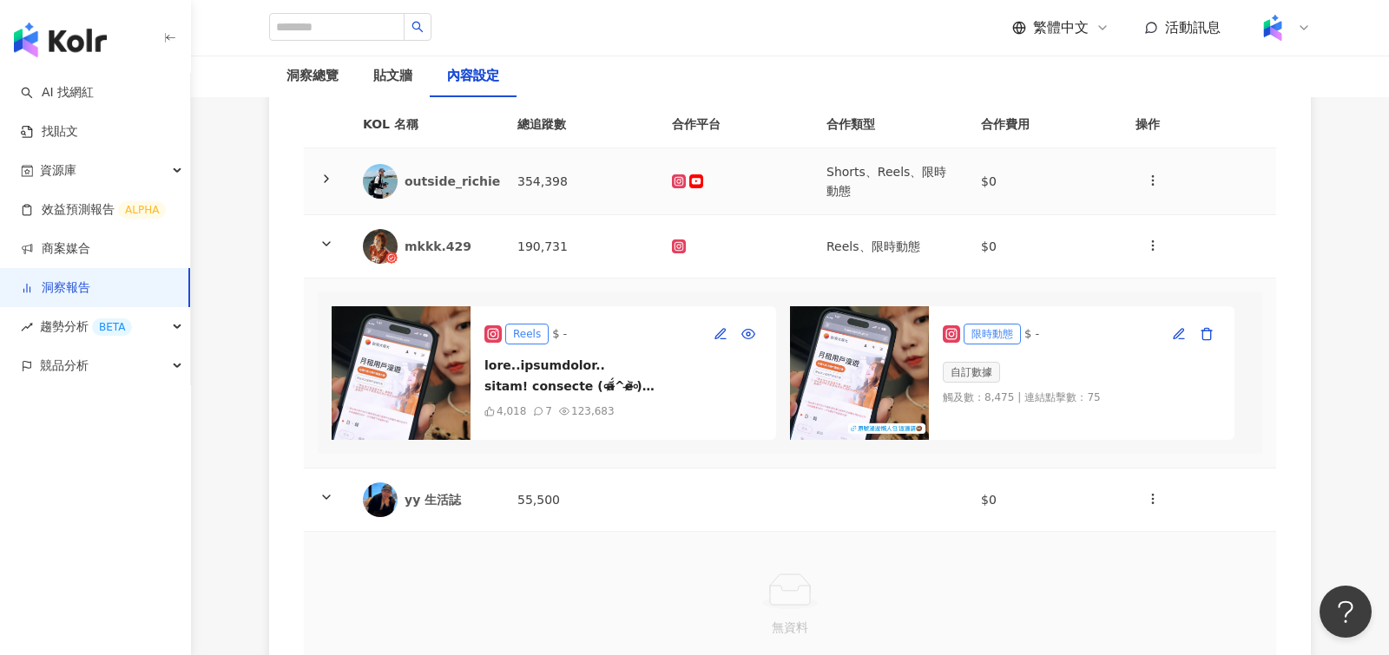
click at [323, 172] on icon at bounding box center [326, 179] width 14 height 14
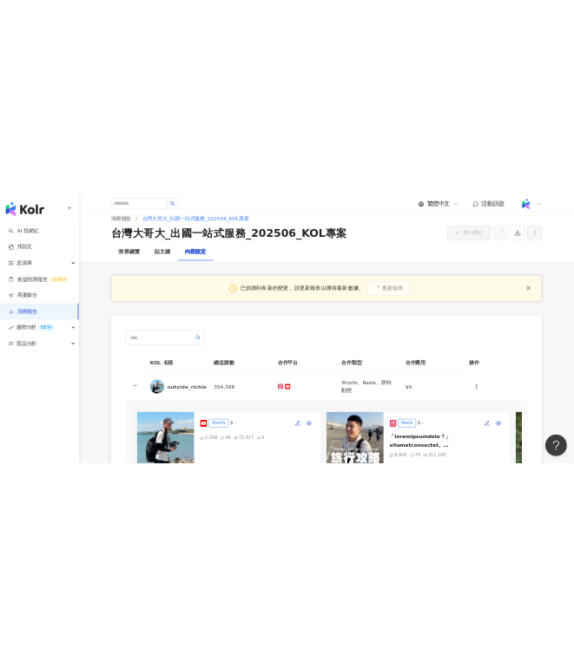
scroll to position [0, 0]
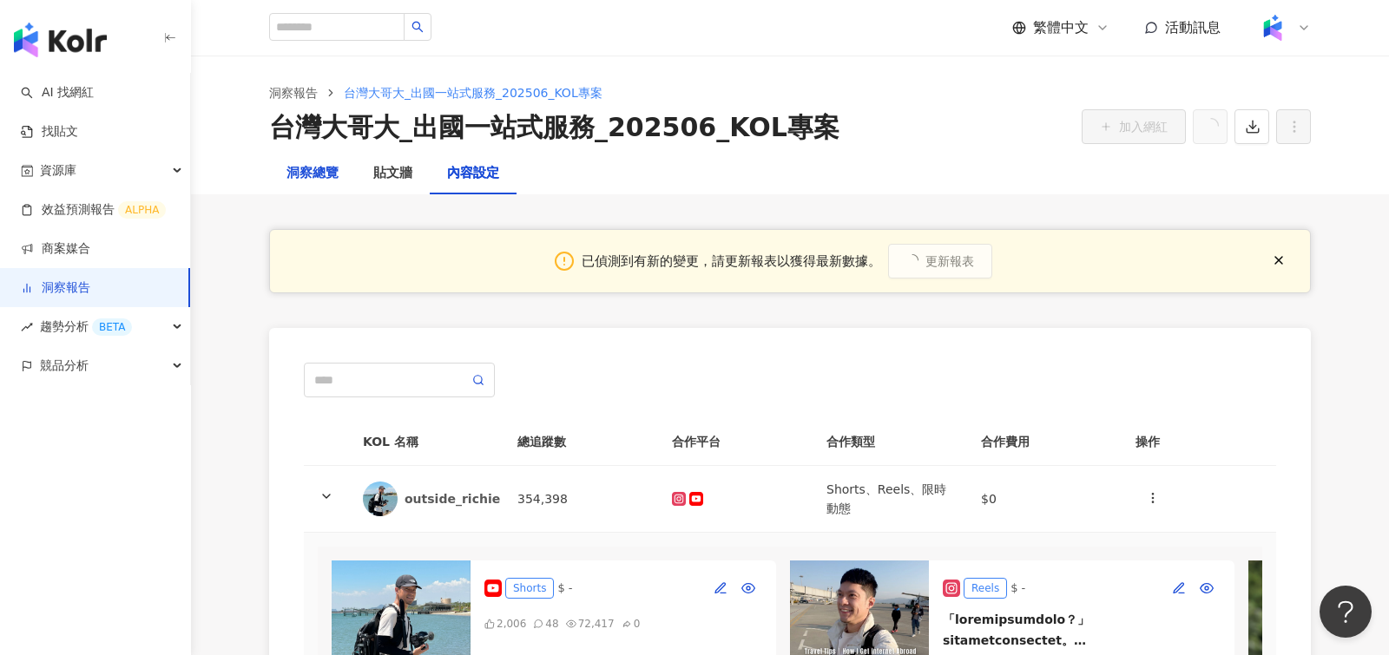
click at [313, 171] on div "洞察總覽" at bounding box center [312, 173] width 52 height 21
